Goal: Task Accomplishment & Management: Manage account settings

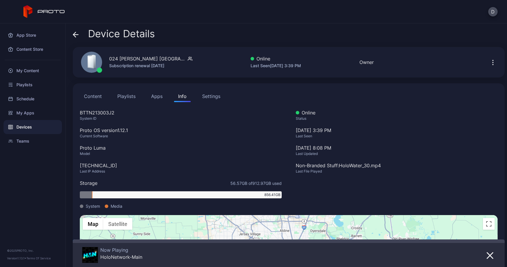
scroll to position [92, 0]
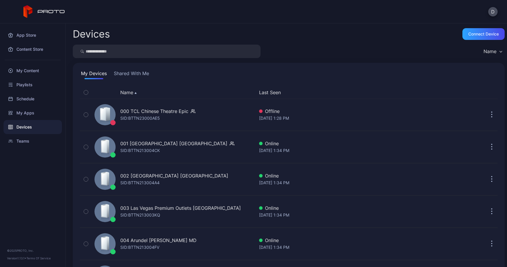
scroll to position [718, 0]
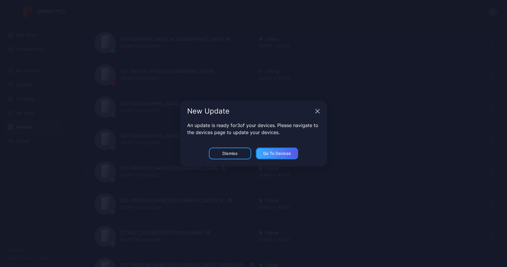
click at [285, 153] on div "Go to devices" at bounding box center [277, 153] width 28 height 5
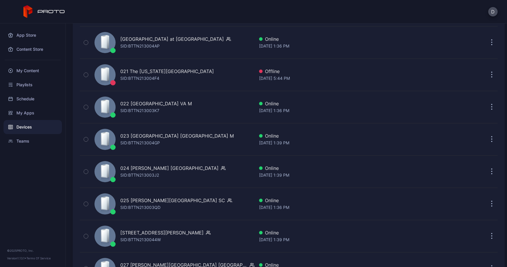
click at [140, 17] on div "D" at bounding box center [253, 11] width 507 height 23
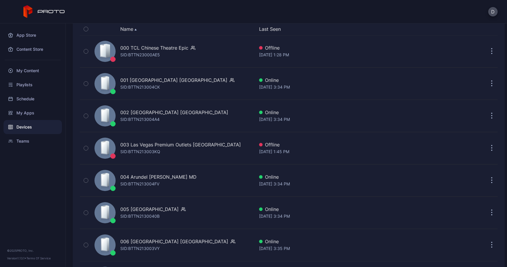
scroll to position [0, 0]
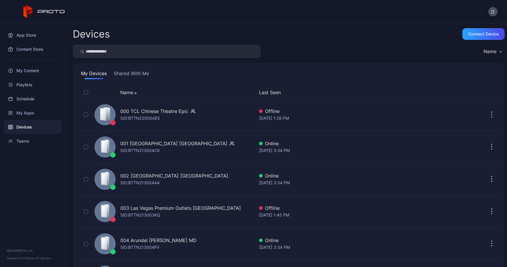
click at [173, 55] on input "search" at bounding box center [167, 51] width 188 height 13
type input "**"
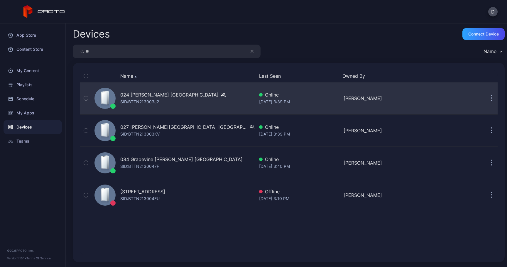
click at [230, 93] on div "024 [PERSON_NAME] [GEOGRAPHIC_DATA] [PERSON_NAME]: BTTN213003J2" at bounding box center [173, 98] width 162 height 29
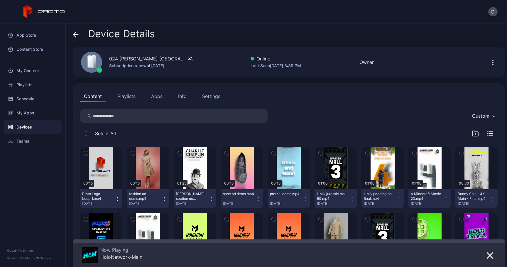
click at [159, 93] on button "Apps" at bounding box center [157, 96] width 20 height 12
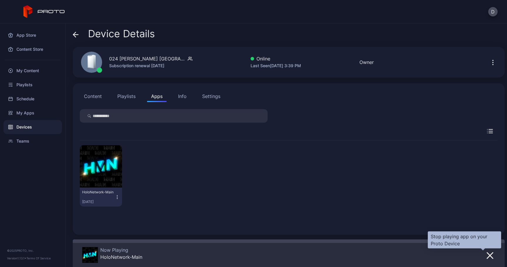
click at [488, 255] on button "button" at bounding box center [490, 255] width 11 height 8
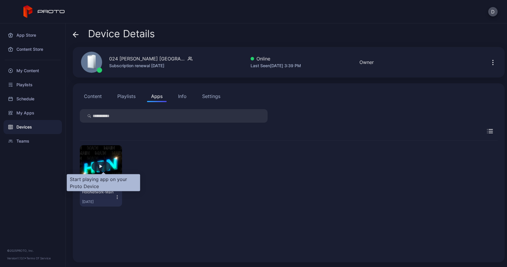
click at [105, 166] on div "button" at bounding box center [101, 166] width 19 height 9
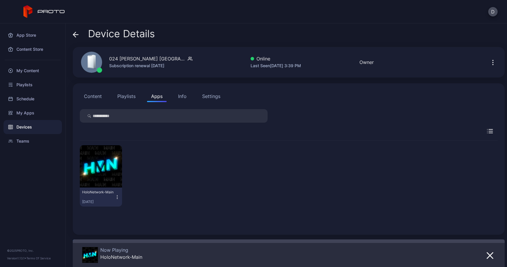
click at [73, 31] on span at bounding box center [76, 33] width 6 height 11
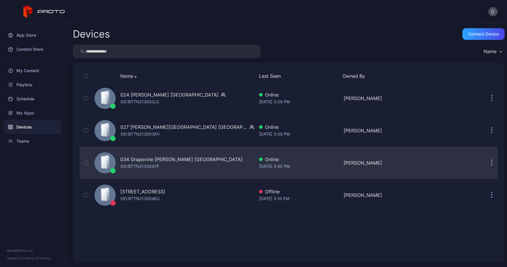
click at [151, 161] on div "034 Grapevine [PERSON_NAME] [GEOGRAPHIC_DATA]" at bounding box center [181, 159] width 122 height 7
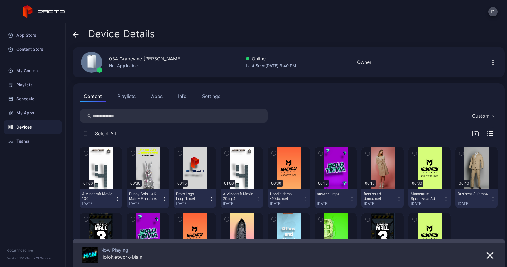
click at [138, 99] on button "Playlists" at bounding box center [126, 96] width 26 height 12
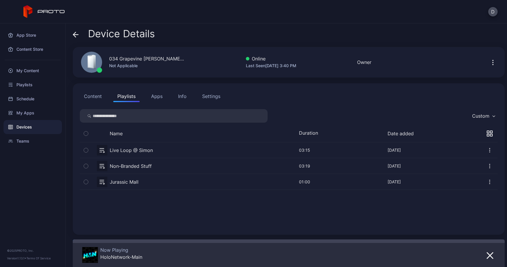
click at [159, 99] on button "Apps" at bounding box center [157, 96] width 20 height 12
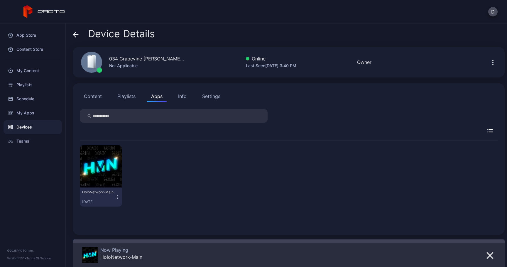
click at [76, 35] on icon at bounding box center [75, 35] width 5 height 0
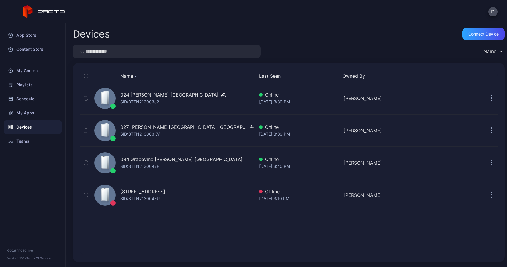
click at [128, 56] on input "search" at bounding box center [167, 51] width 188 height 13
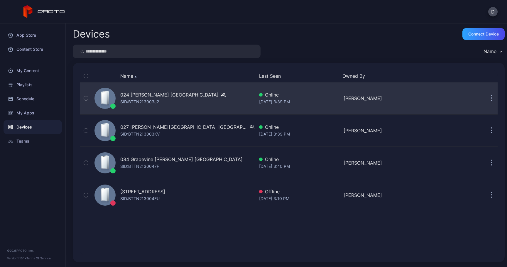
click at [158, 94] on div "024 [PERSON_NAME] [GEOGRAPHIC_DATA]" at bounding box center [169, 94] width 98 height 7
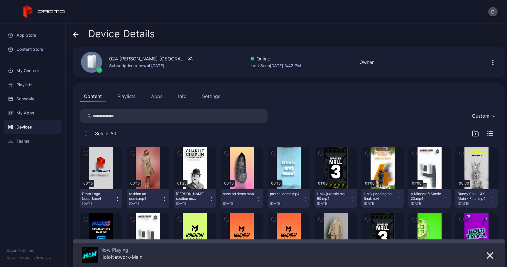
click at [179, 97] on div "Info" at bounding box center [182, 96] width 9 height 7
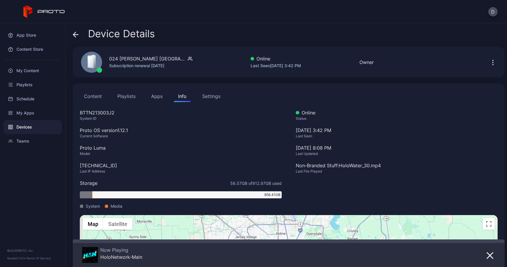
click at [77, 32] on icon at bounding box center [76, 35] width 6 height 6
